Goal: Information Seeking & Learning: Learn about a topic

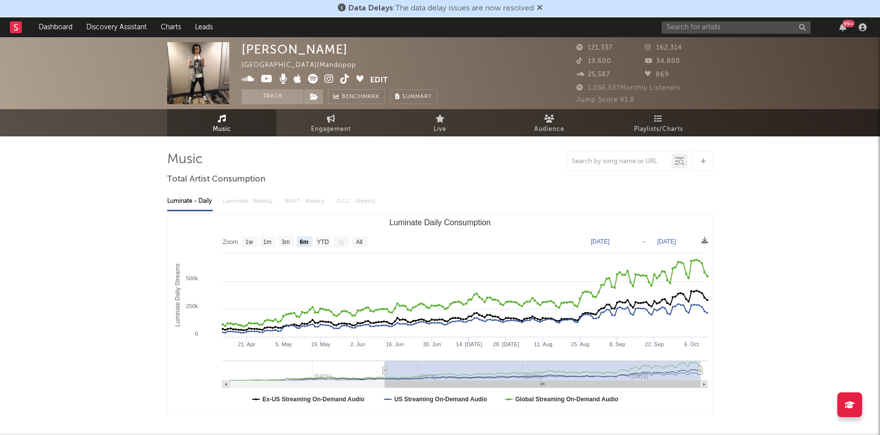
select select "6m"
click at [696, 25] on input "text" at bounding box center [736, 27] width 149 height 12
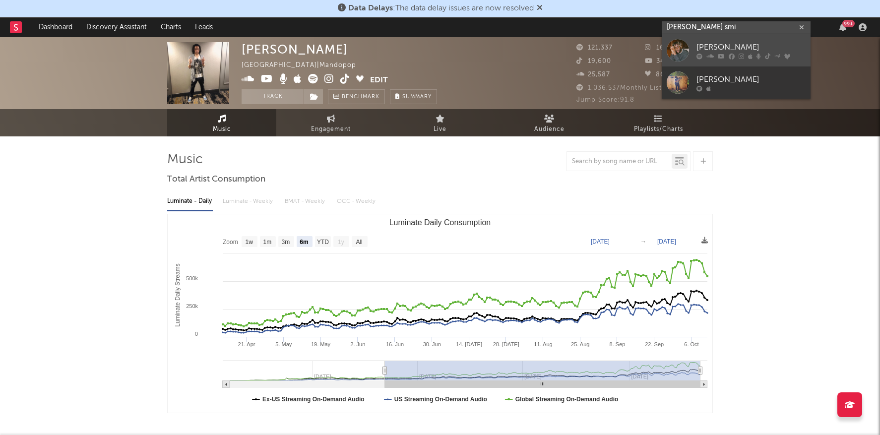
type input "[PERSON_NAME] smi"
click at [724, 48] on div "[PERSON_NAME]" at bounding box center [750, 47] width 109 height 12
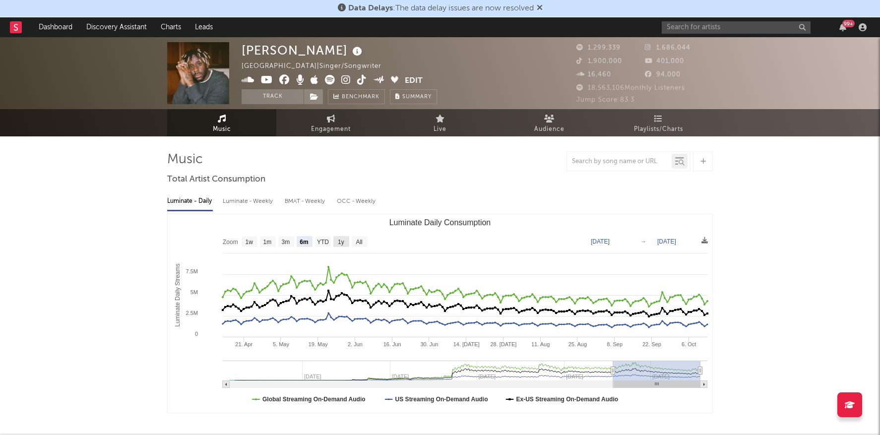
click at [346, 241] on rect "Luminate Daily Consumption" at bounding box center [341, 241] width 16 height 11
select select "1y"
type input "[DATE]"
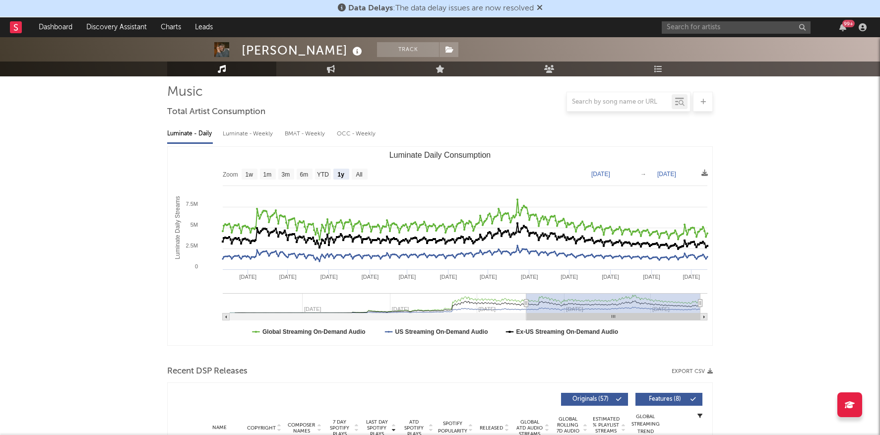
scroll to position [69, 0]
